Goal: Transaction & Acquisition: Purchase product/service

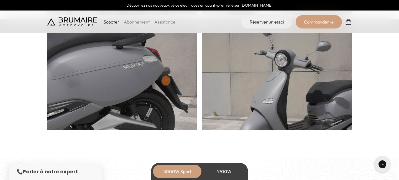
scroll to position [352, 0]
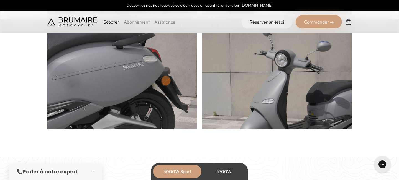
click at [226, 167] on div "4700W" at bounding box center [224, 171] width 44 height 13
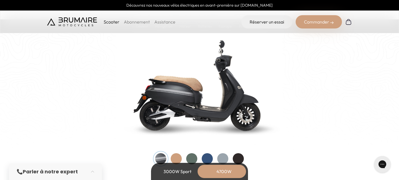
scroll to position [568, 0]
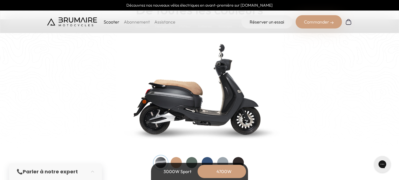
click at [209, 160] on div at bounding box center [207, 162] width 11 height 11
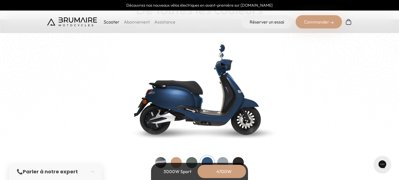
click at [238, 160] on div at bounding box center [238, 162] width 11 height 11
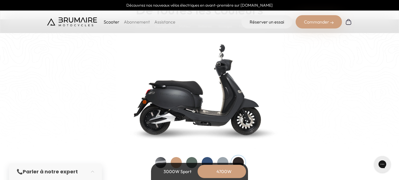
click at [224, 160] on div at bounding box center [222, 162] width 11 height 11
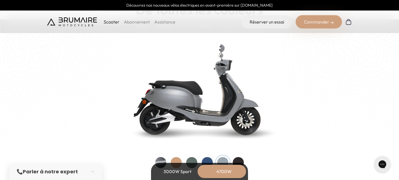
scroll to position [587, 0]
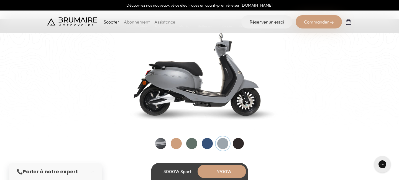
click at [240, 147] on div at bounding box center [238, 143] width 11 height 11
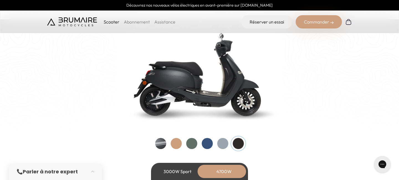
click at [192, 142] on div at bounding box center [191, 143] width 11 height 11
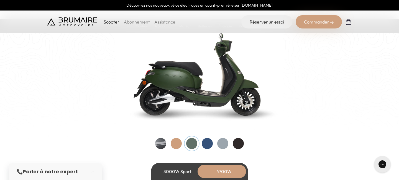
click at [175, 143] on div at bounding box center [176, 143] width 11 height 11
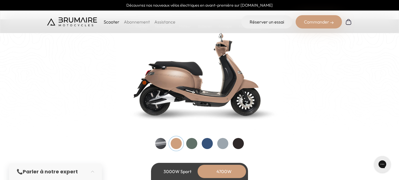
click at [158, 146] on div at bounding box center [160, 143] width 11 height 11
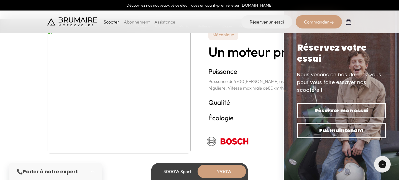
scroll to position [1038, 0]
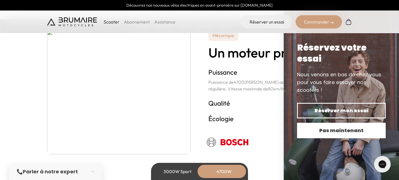
click at [353, 135] on button "Pas maintenant" at bounding box center [341, 131] width 89 height 16
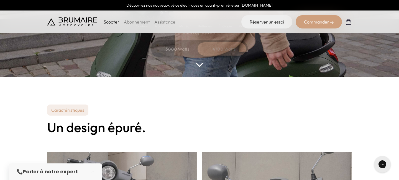
scroll to position [0, 0]
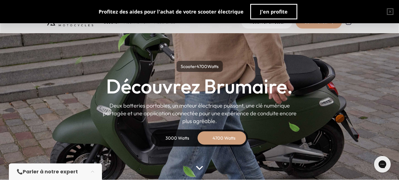
click at [309, 21] on body "Découvrez nos nouveaux vélos électriques en avant-première sur [DOMAIN_NAME] Sc…" at bounding box center [199, 90] width 399 height 180
click at [389, 11] on button "button" at bounding box center [390, 12] width 18 height 18
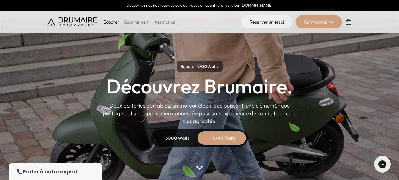
click at [324, 21] on div "Commander" at bounding box center [319, 21] width 46 height 13
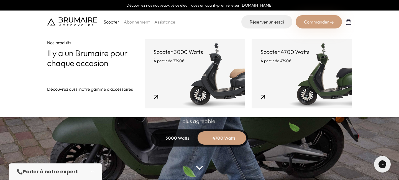
click at [292, 85] on link "Scooter 4700 Watts À partir de 4790€" at bounding box center [302, 73] width 100 height 69
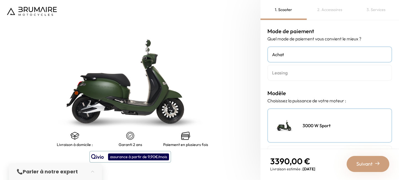
click at [295, 79] on link "Leasing" at bounding box center [329, 73] width 125 height 16
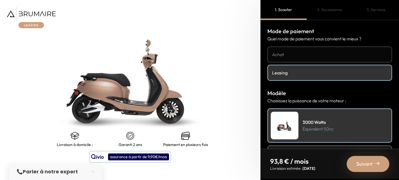
click at [286, 54] on h4 "Achat" at bounding box center [329, 54] width 115 height 7
